Goal: Information Seeking & Learning: Understand process/instructions

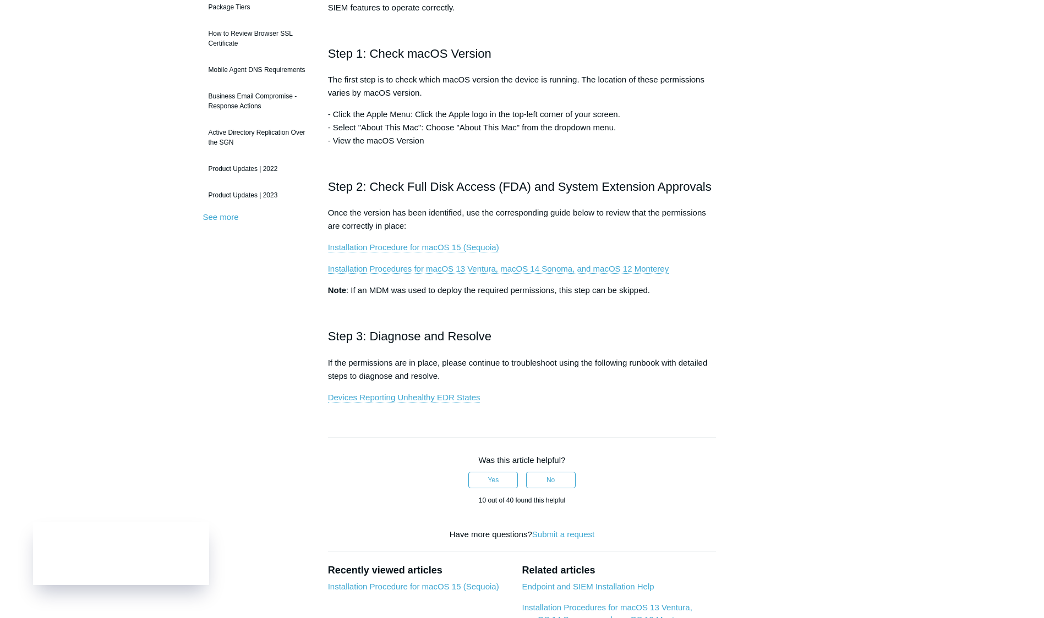
scroll to position [224, 0]
click at [439, 244] on link "Installation Procedure for macOS 15 (Sequoia)" at bounding box center [413, 247] width 171 height 10
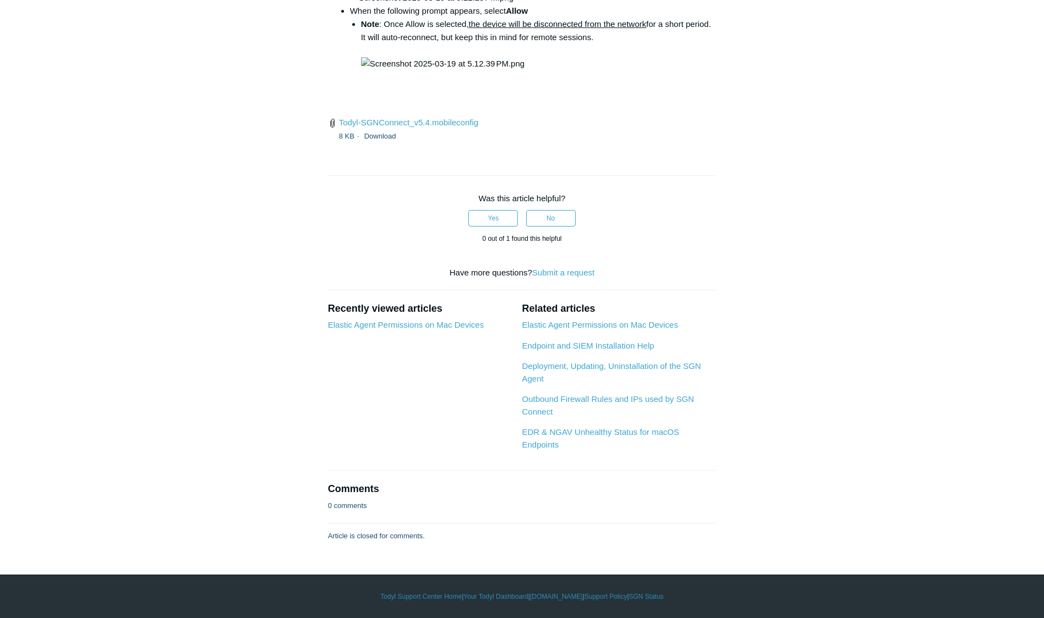
scroll to position [2815, 0]
